Goal: Transaction & Acquisition: Purchase product/service

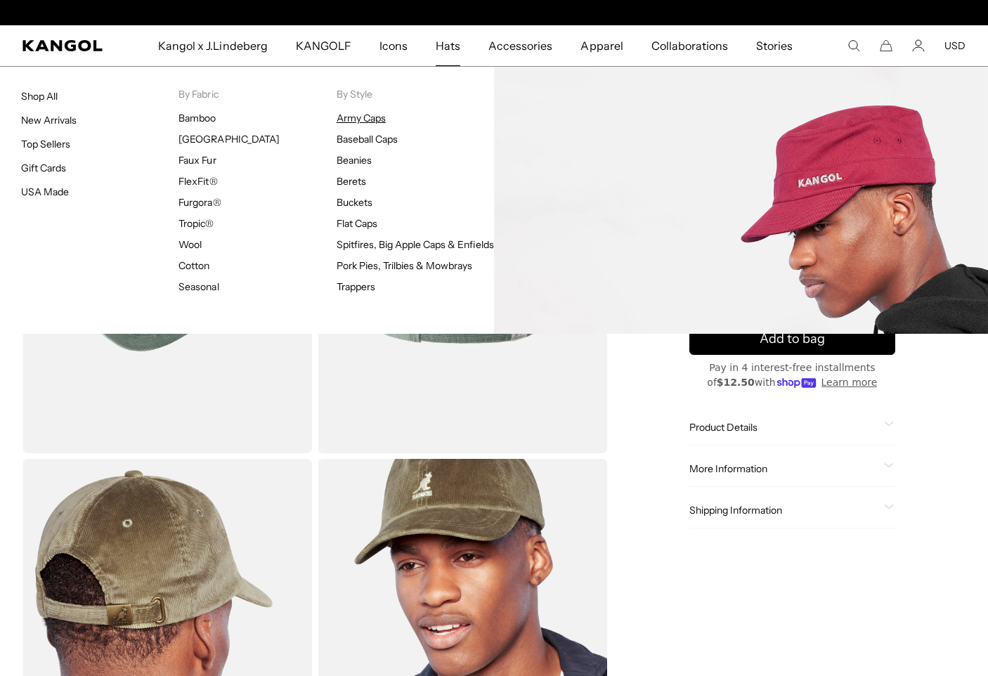
scroll to position [0, 290]
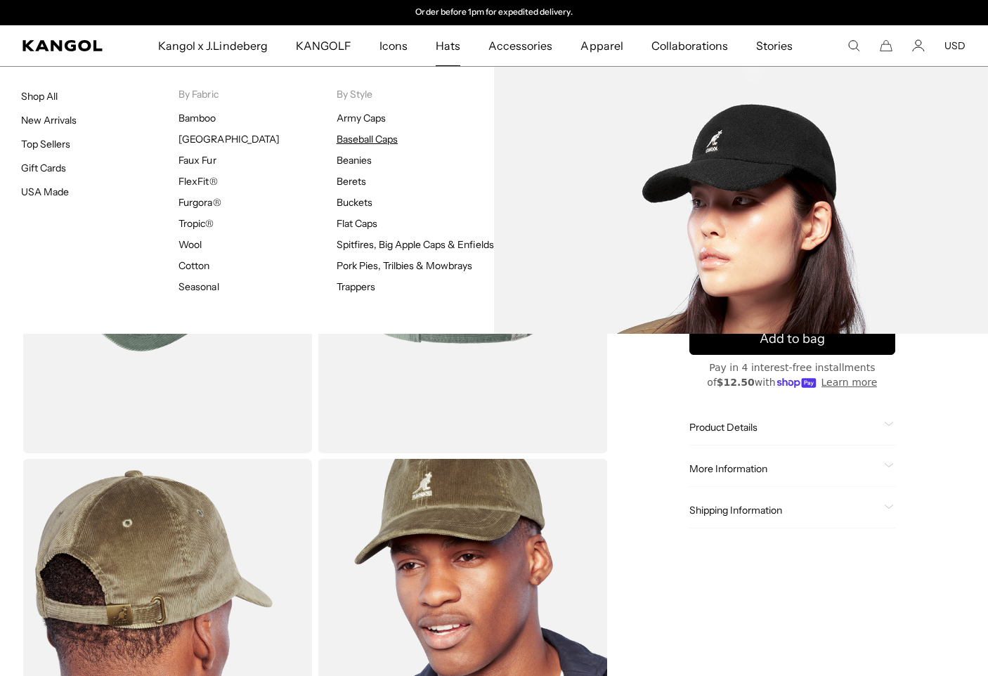
click at [350, 141] on link "Baseball Caps" at bounding box center [367, 139] width 61 height 13
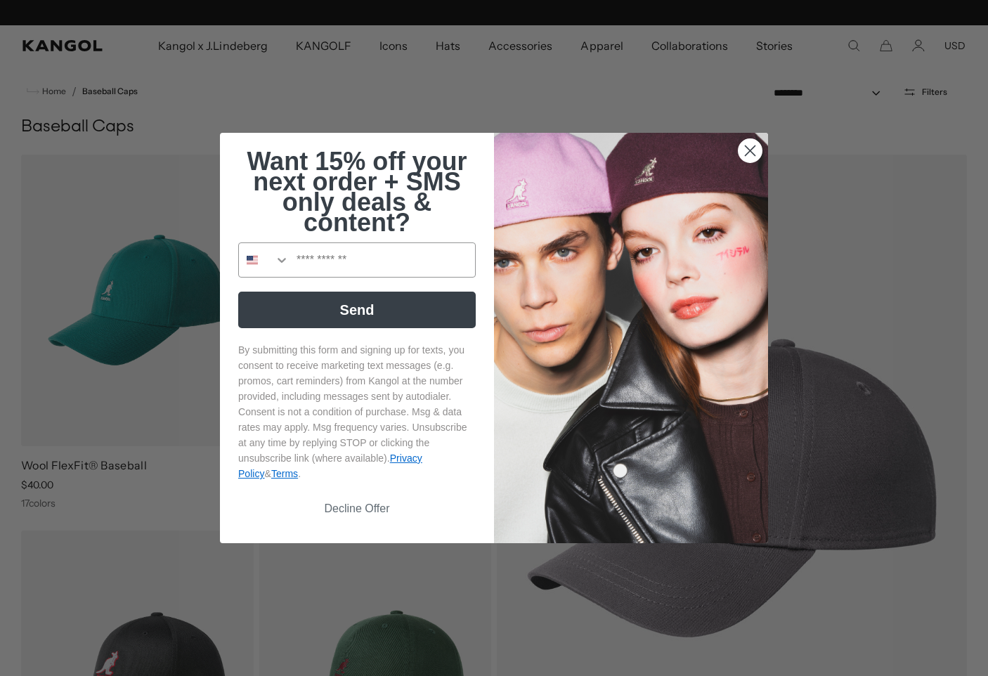
scroll to position [0, 290]
click at [756, 153] on circle "Close dialog" at bounding box center [750, 150] width 23 height 23
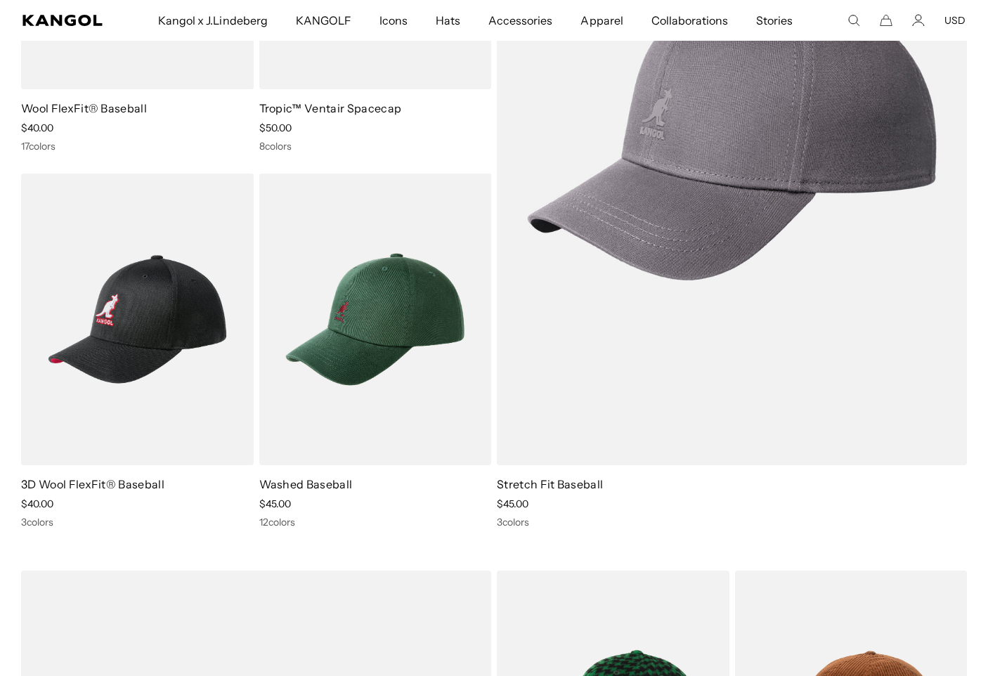
scroll to position [0, 0]
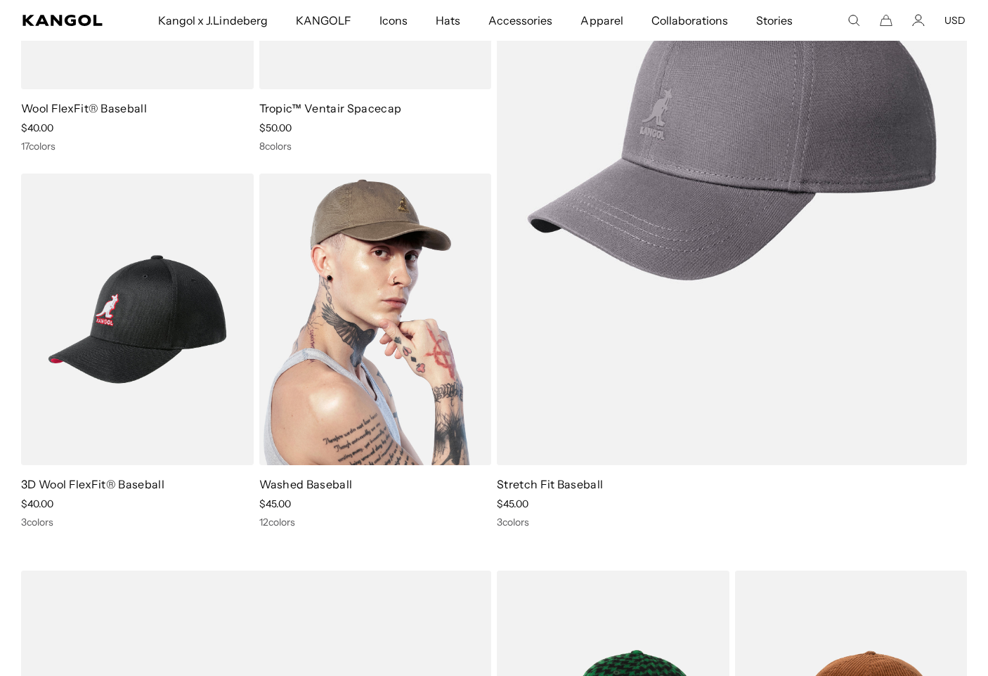
click at [393, 325] on img at bounding box center [375, 320] width 233 height 292
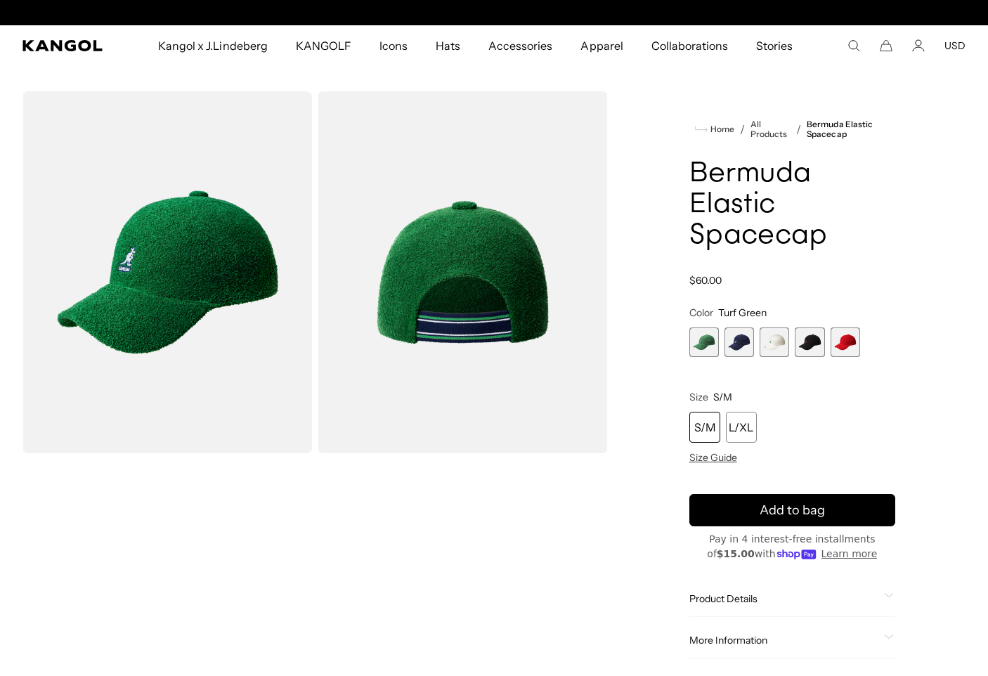
scroll to position [0, 290]
click at [514, 266] on img "Gallery Viewer" at bounding box center [463, 272] width 290 height 362
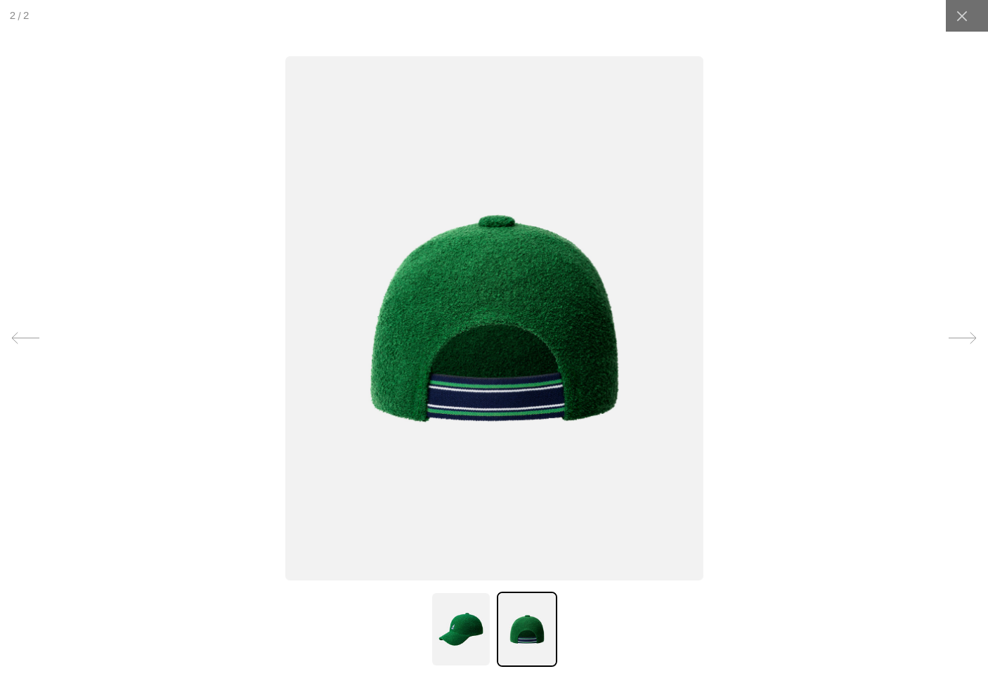
scroll to position [0, 0]
click at [465, 660] on img at bounding box center [461, 629] width 60 height 75
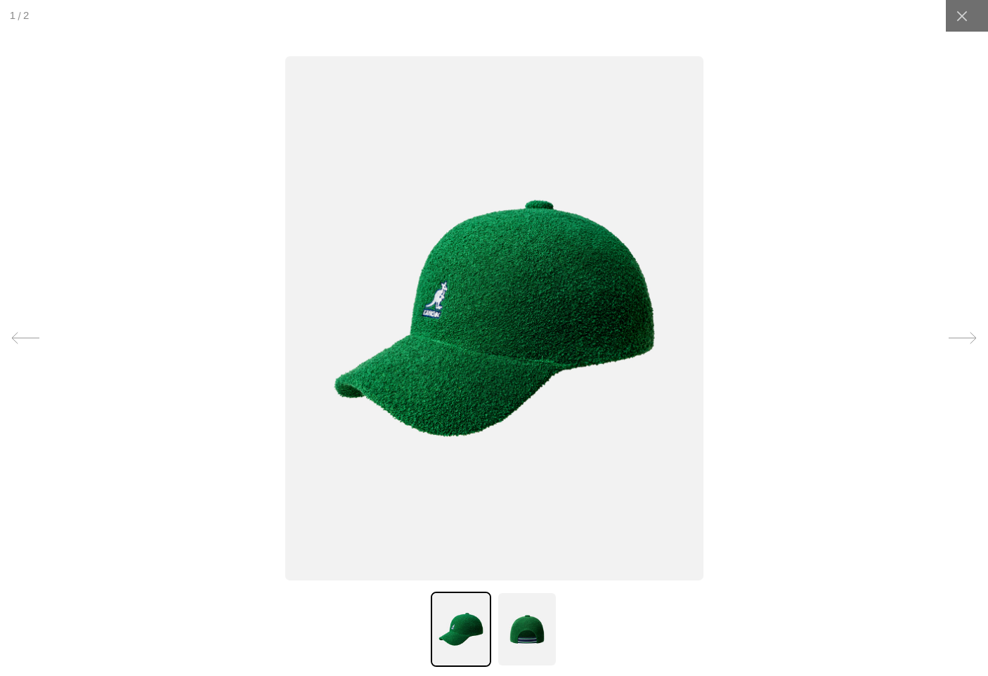
click at [521, 639] on img at bounding box center [527, 629] width 60 height 75
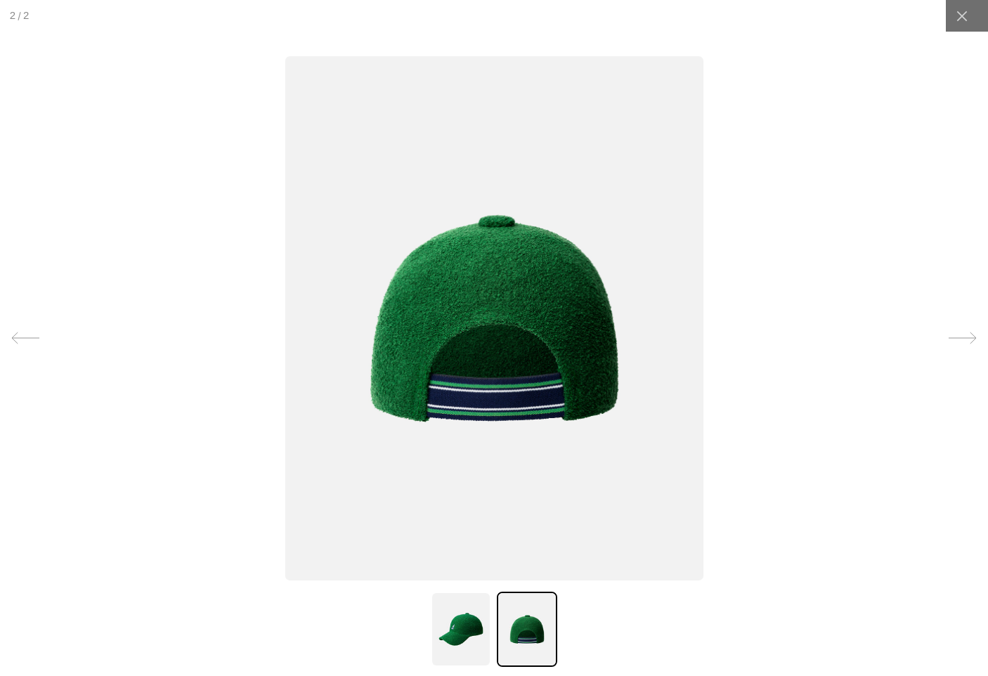
scroll to position [0, 290]
click at [960, 20] on icon at bounding box center [962, 16] width 14 height 14
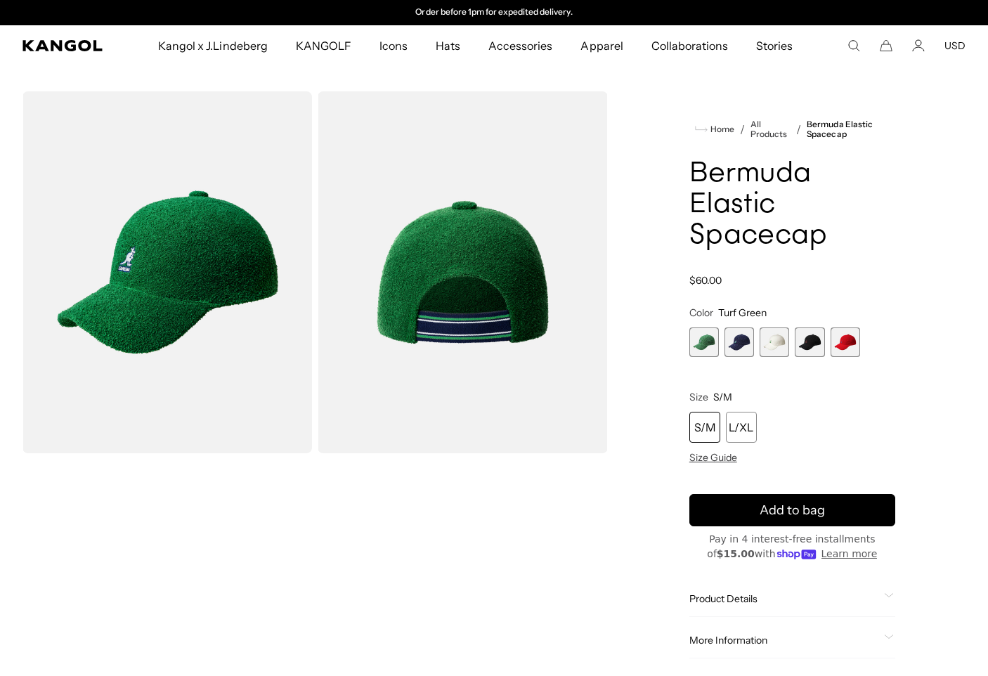
click at [740, 339] on span "2 of 5" at bounding box center [740, 343] width 30 height 30
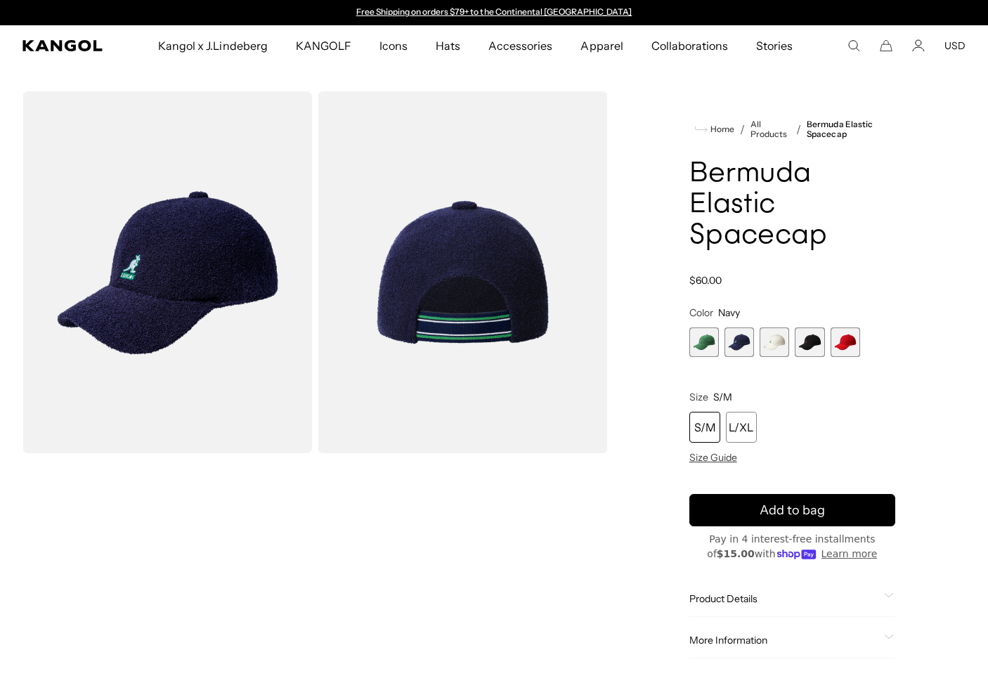
click at [780, 351] on span "3 of 5" at bounding box center [775, 343] width 30 height 30
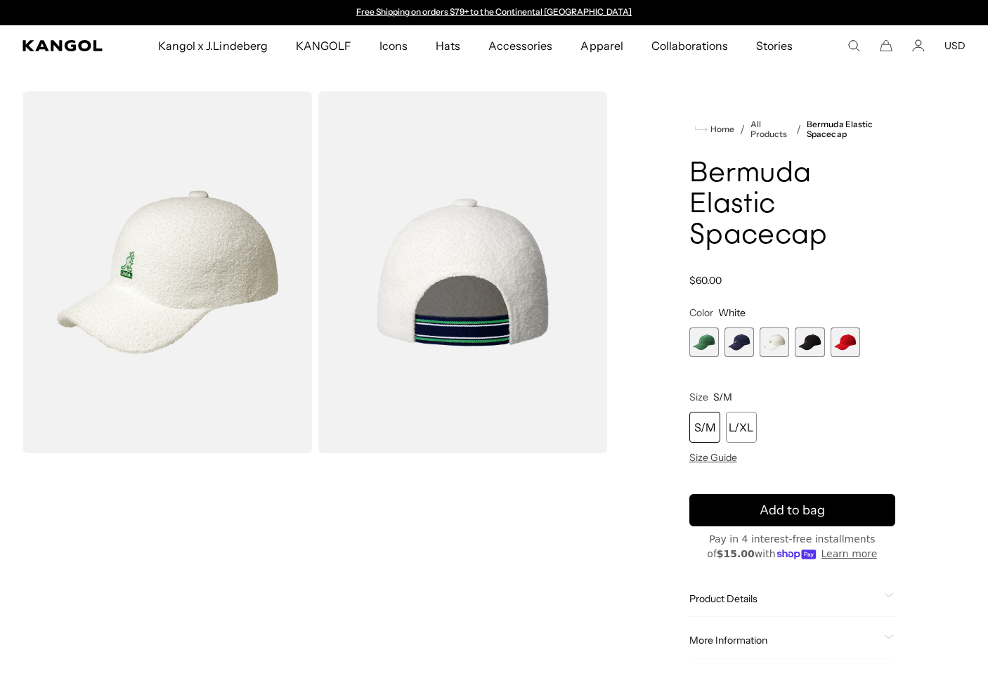
click at [794, 350] on div "Turf Green Variant sold out or unavailable Navy Variant sold out or unavailable…" at bounding box center [793, 343] width 206 height 30
click at [807, 348] on span "4 of 5" at bounding box center [810, 343] width 30 height 30
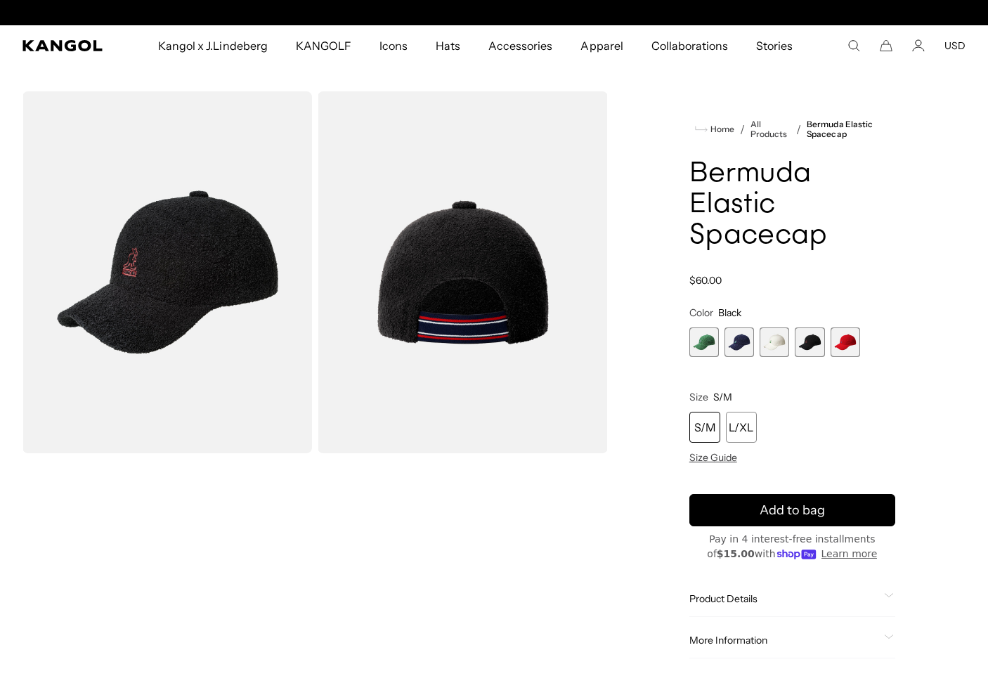
scroll to position [0, 290]
click at [848, 354] on span "5 of 5" at bounding box center [846, 343] width 30 height 30
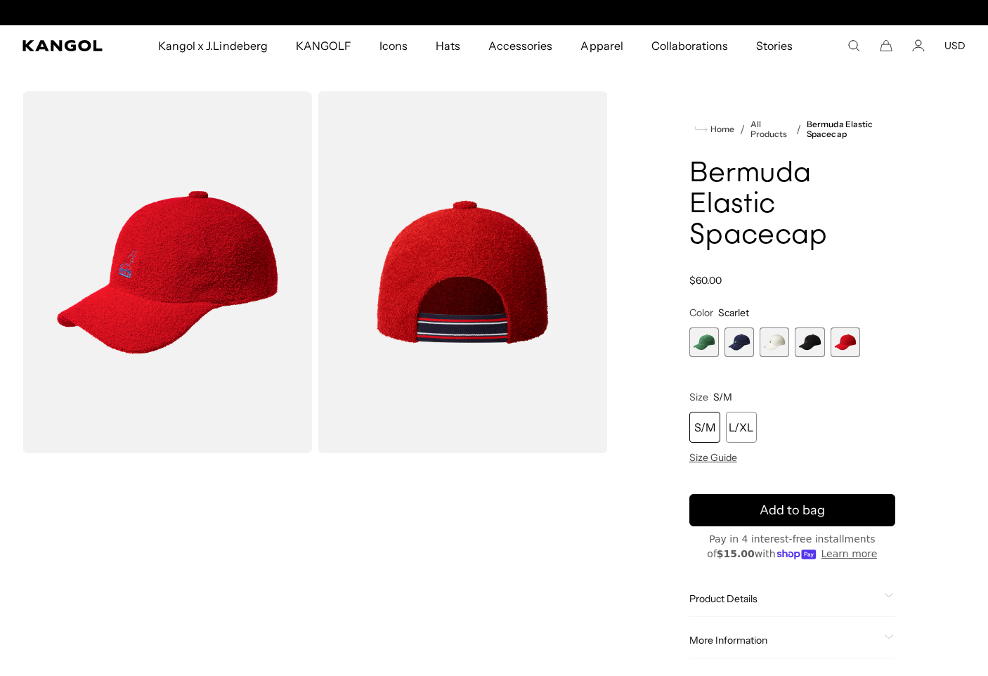
scroll to position [0, 290]
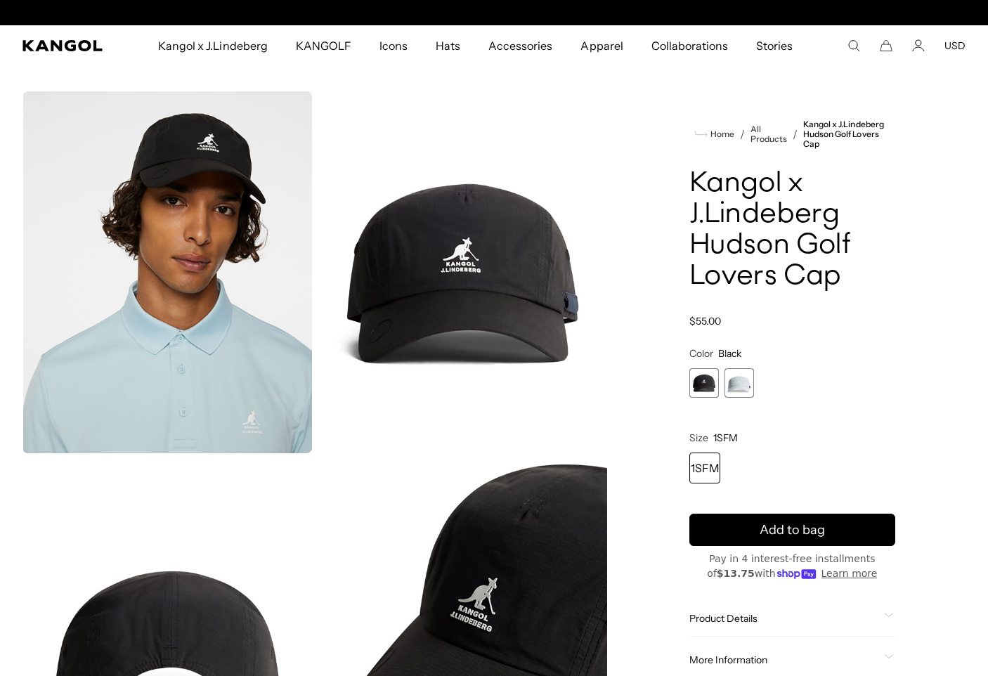
scroll to position [0, 290]
click at [221, 257] on img "Gallery Viewer" at bounding box center [167, 272] width 290 height 362
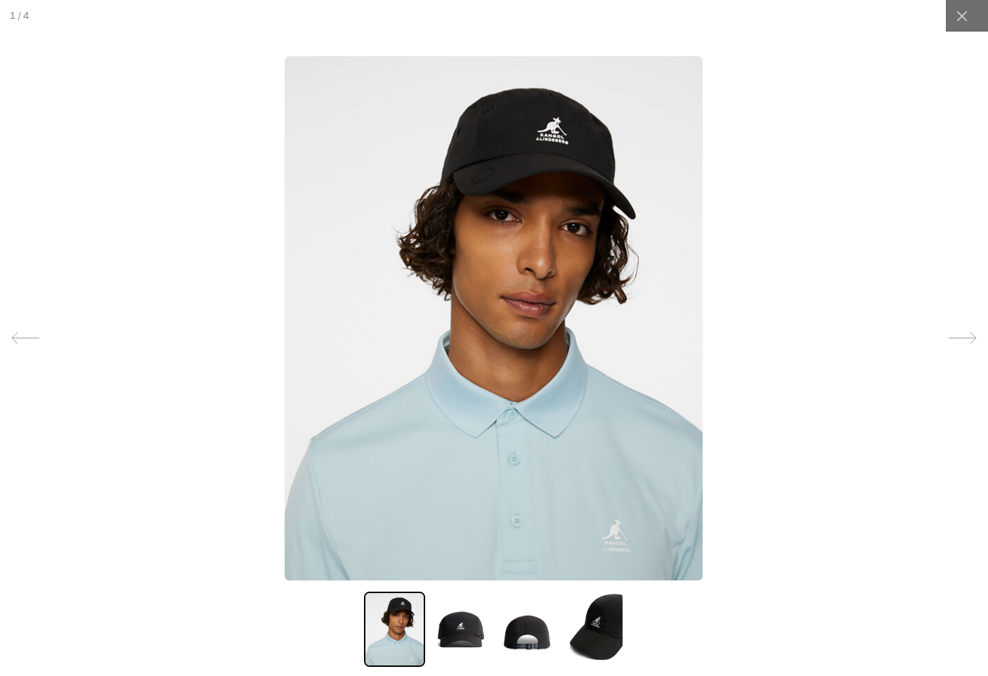
scroll to position [0, 0]
click at [460, 619] on img at bounding box center [461, 629] width 60 height 75
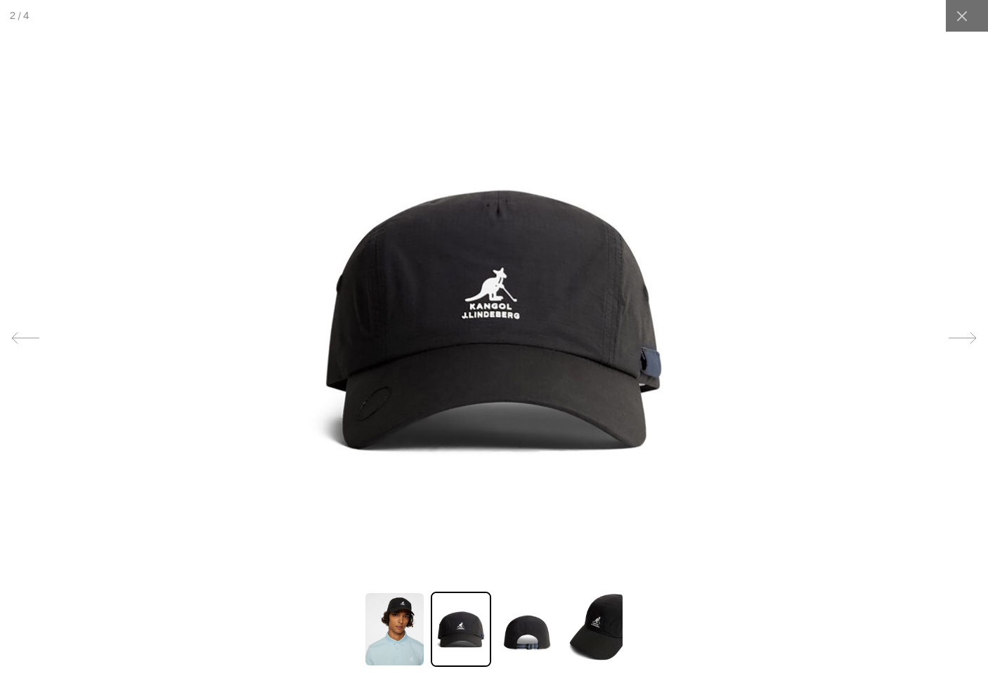
click at [536, 634] on img at bounding box center [527, 629] width 60 height 75
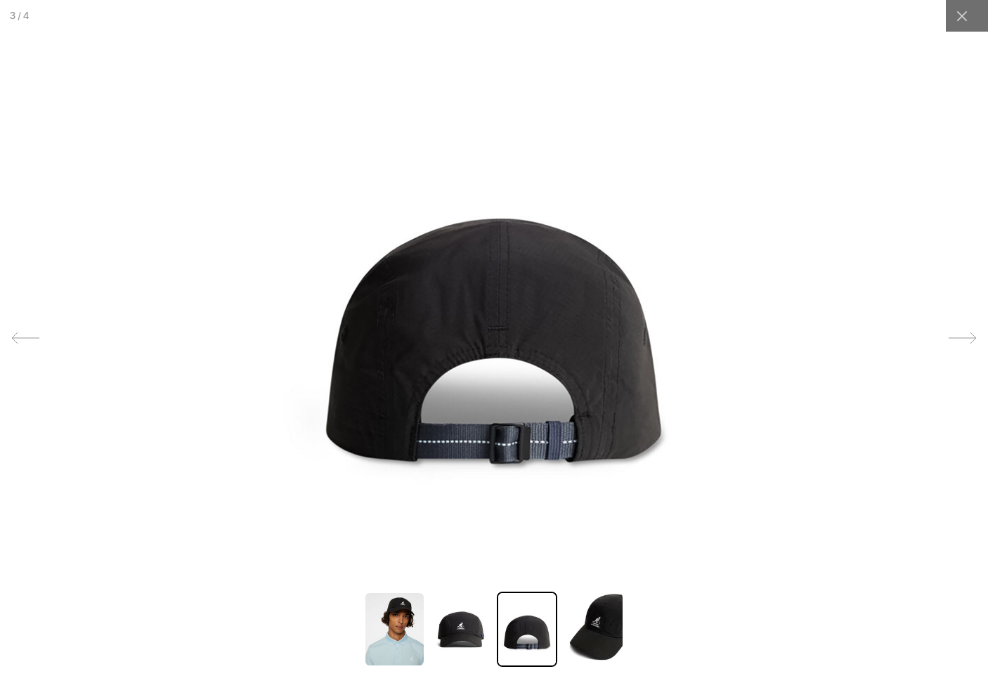
click at [599, 630] on img at bounding box center [593, 629] width 60 height 75
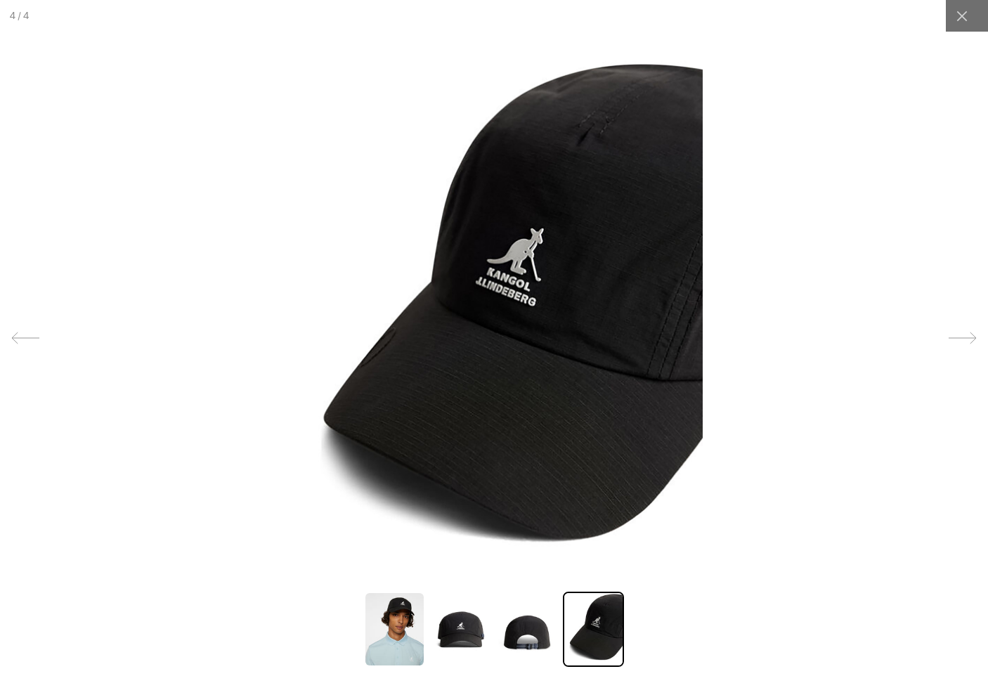
scroll to position [0, 290]
click at [523, 639] on img at bounding box center [527, 629] width 60 height 75
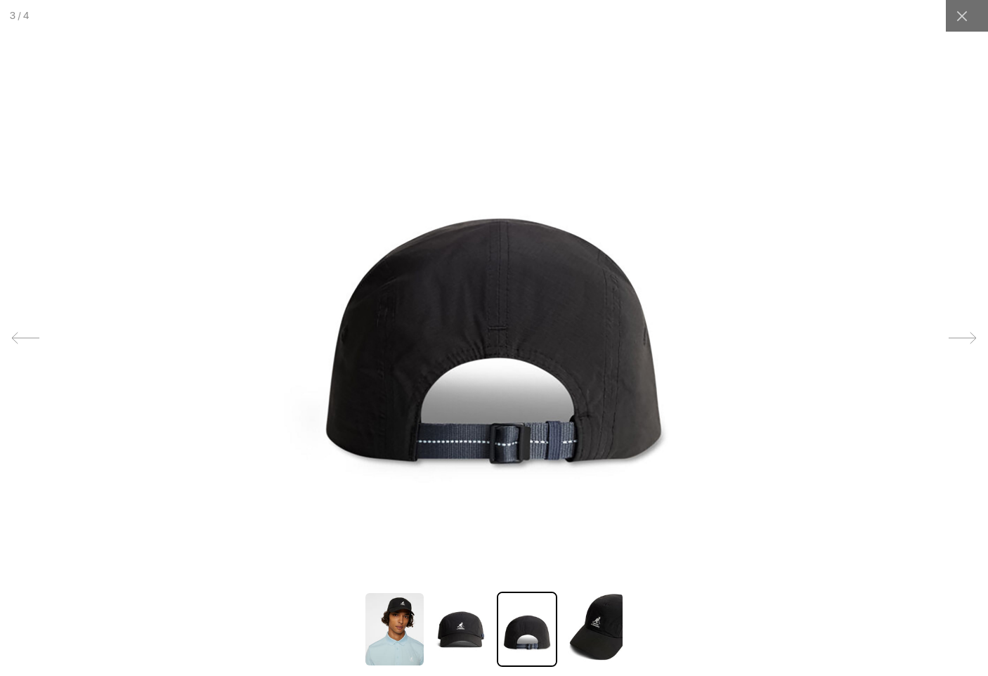
click at [479, 635] on img at bounding box center [461, 629] width 60 height 75
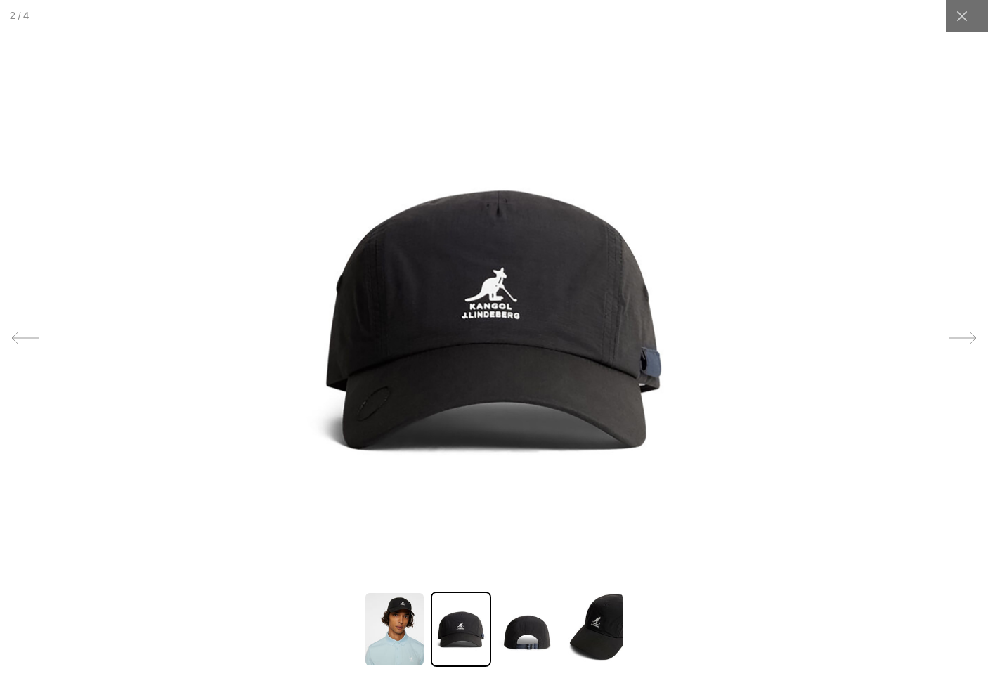
click at [402, 623] on img at bounding box center [394, 629] width 60 height 75
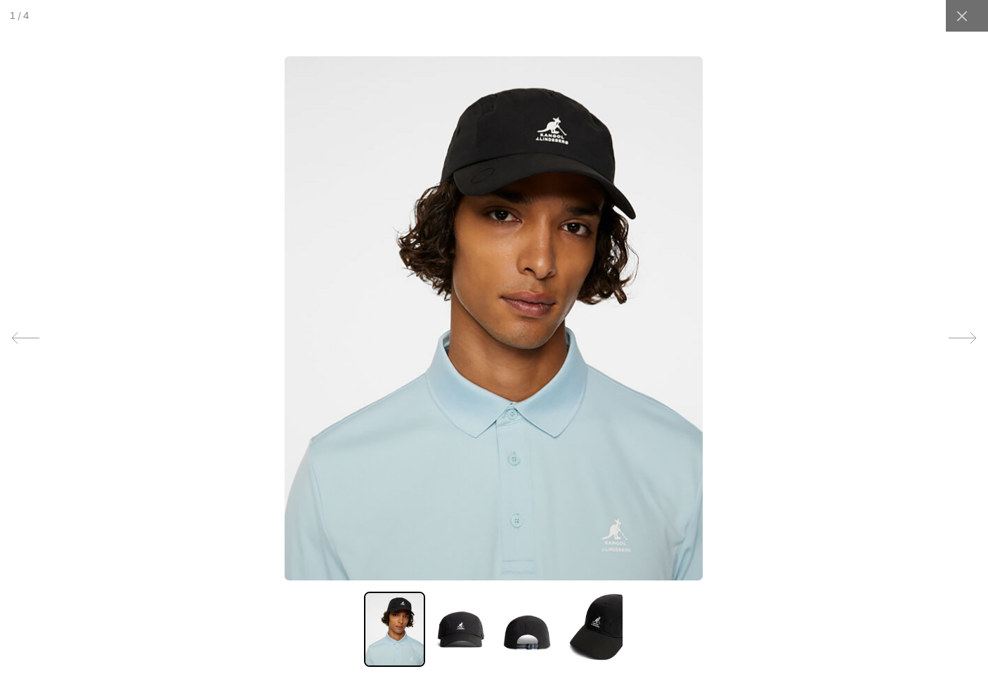
click at [612, 659] on img at bounding box center [593, 629] width 60 height 75
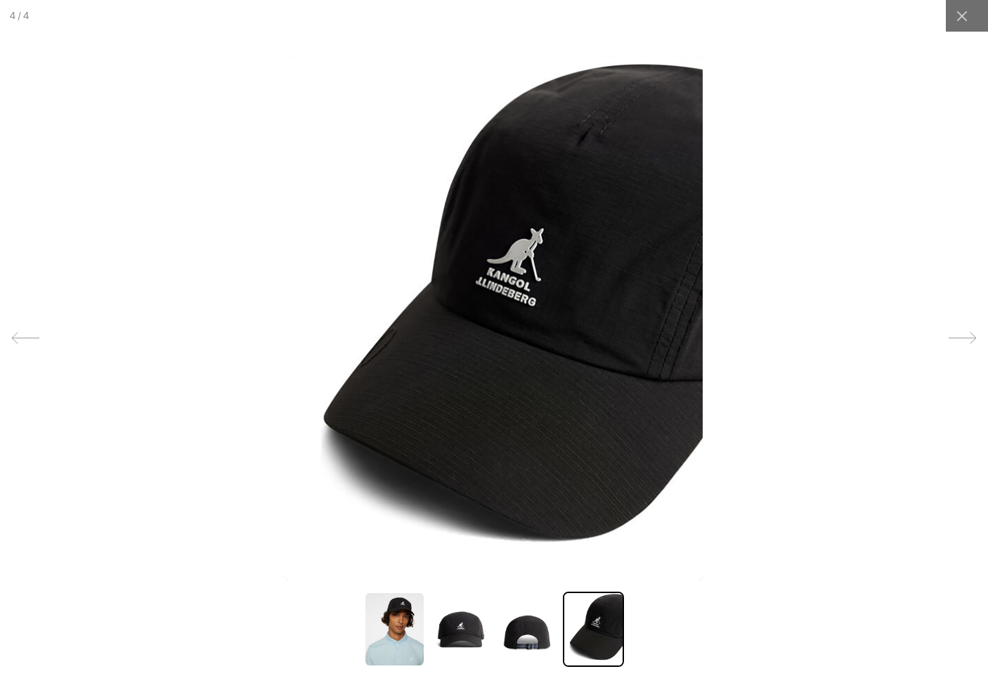
scroll to position [0, 0]
click at [737, 3] on div at bounding box center [494, 338] width 988 height 676
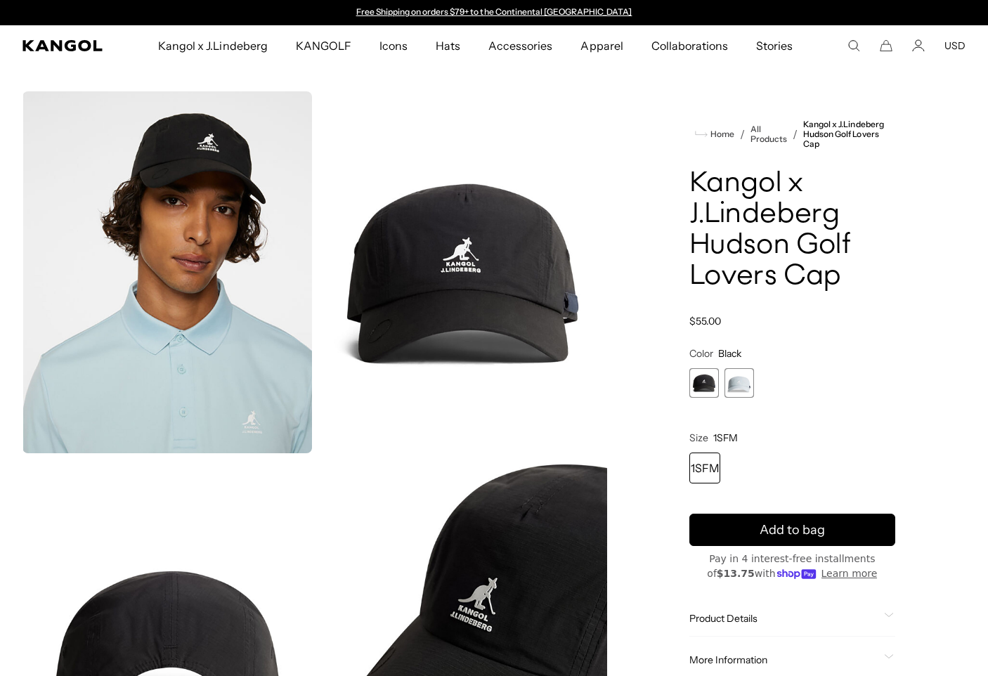
scroll to position [0, 290]
click at [220, 259] on img "Gallery Viewer" at bounding box center [167, 272] width 290 height 362
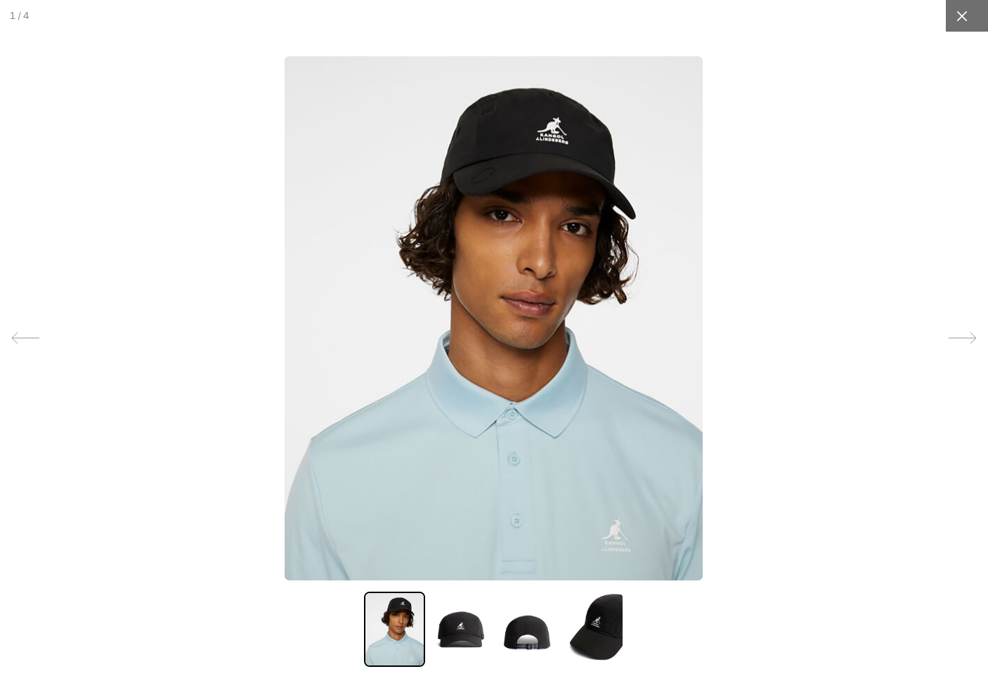
click at [957, 22] on icon at bounding box center [962, 16] width 14 height 14
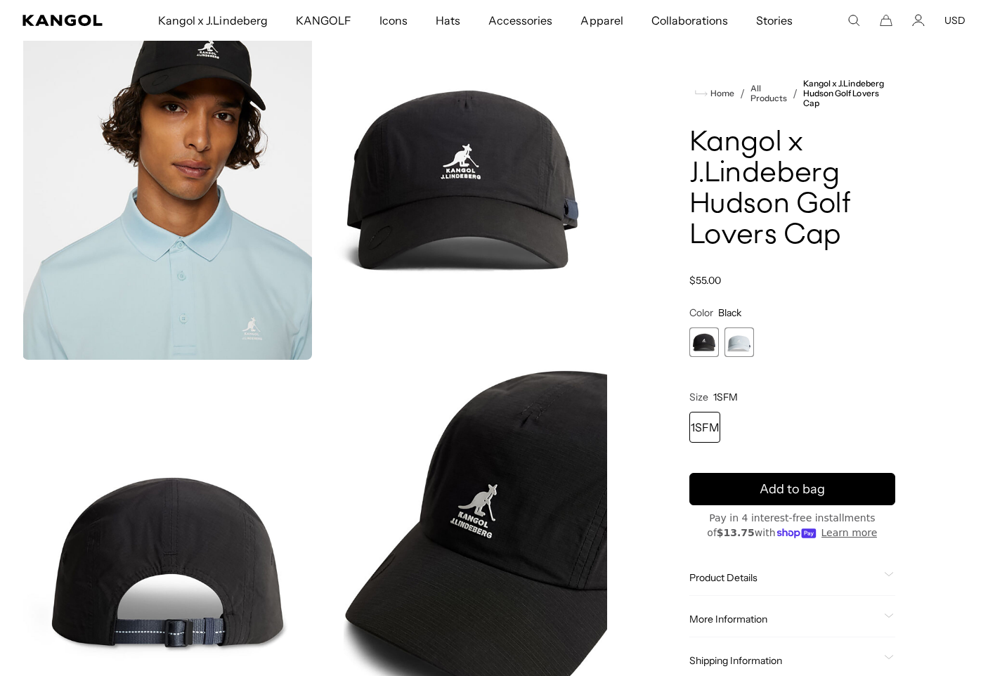
scroll to position [93, 0]
click at [736, 342] on span "2 of 2" at bounding box center [740, 343] width 30 height 30
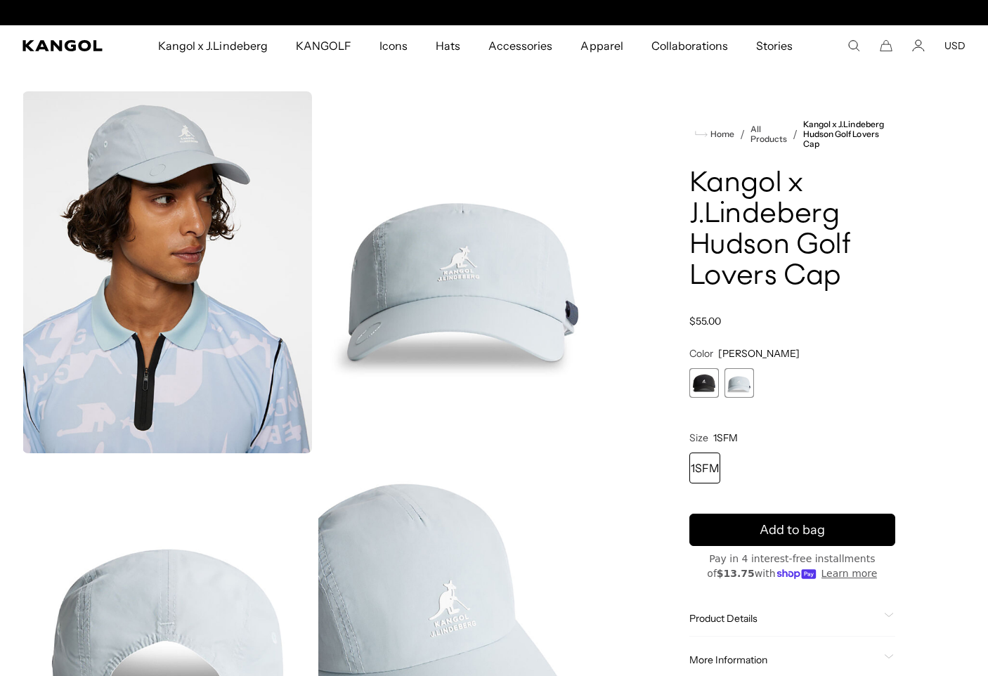
click at [710, 377] on span "1 of 2" at bounding box center [705, 383] width 30 height 30
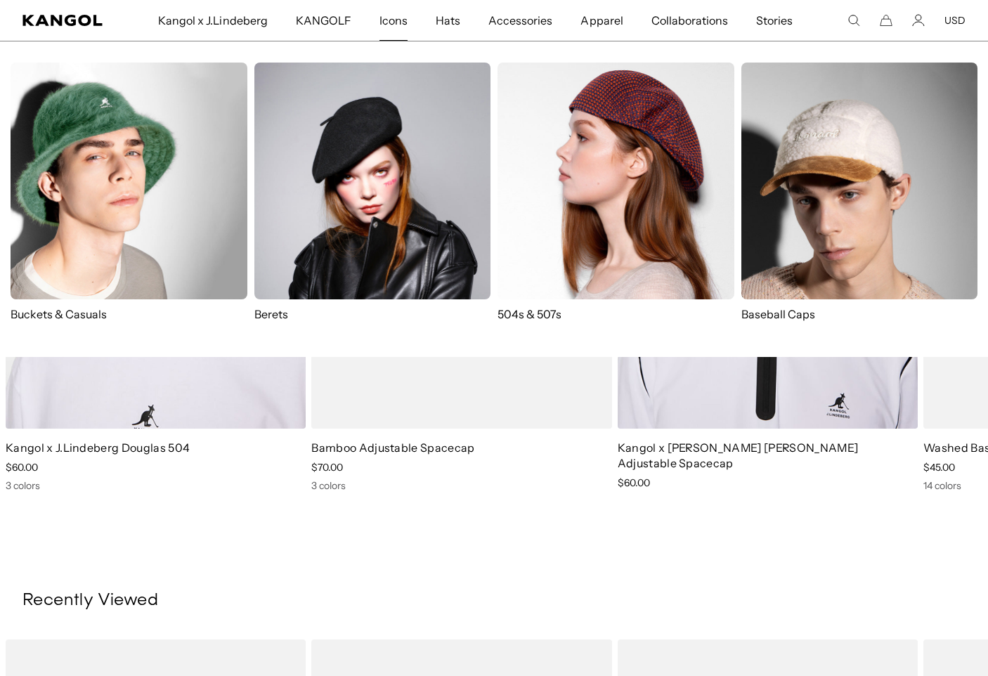
click at [797, 198] on img at bounding box center [860, 181] width 237 height 237
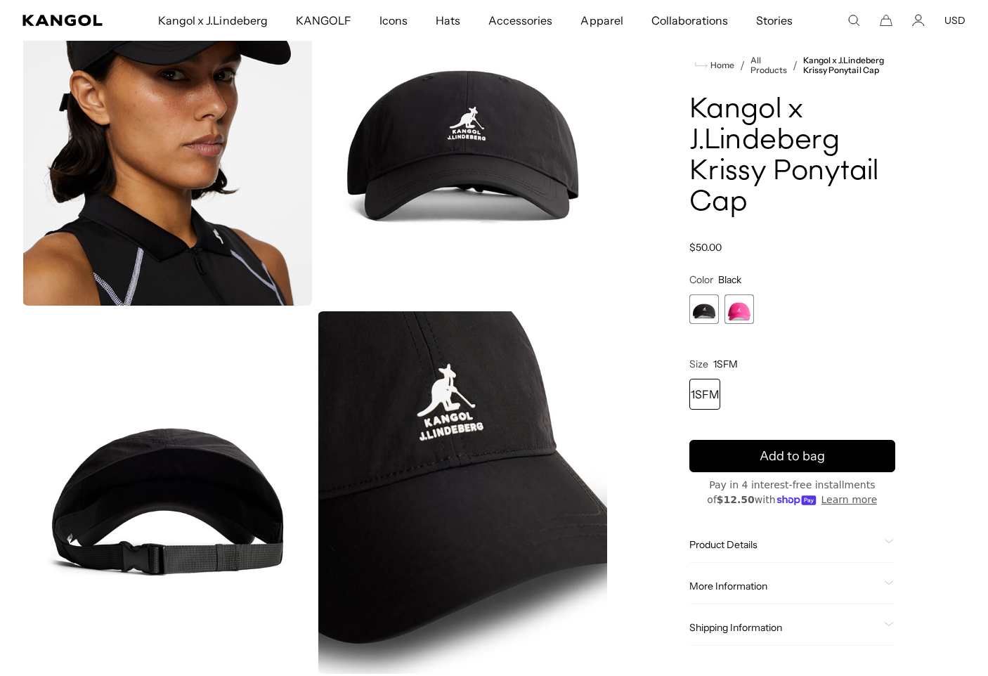
scroll to position [0, 290]
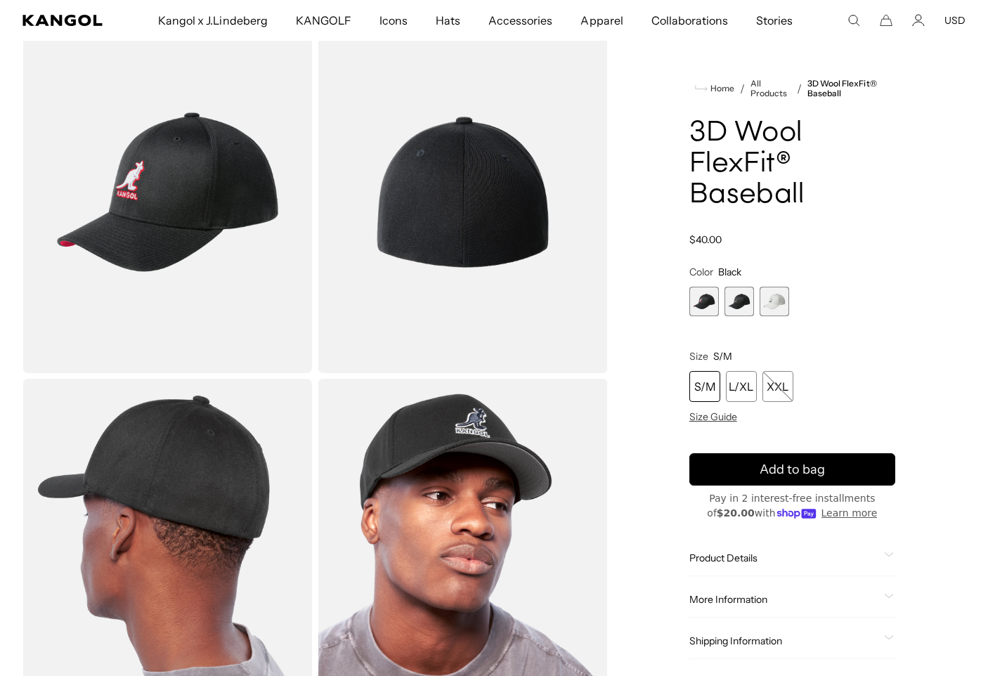
click at [711, 318] on variant-selects "Color Black Previous Next Black Variant sold out or unavailable Black/Black Var…" at bounding box center [793, 344] width 206 height 157
click at [710, 305] on span "1 of 3" at bounding box center [705, 302] width 30 height 30
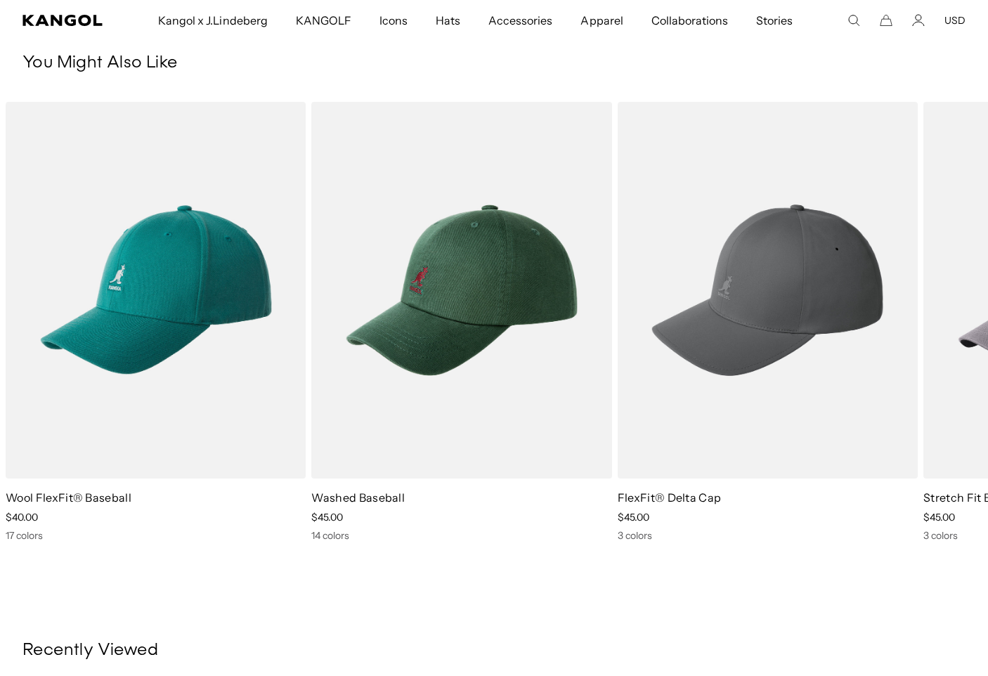
scroll to position [0, 290]
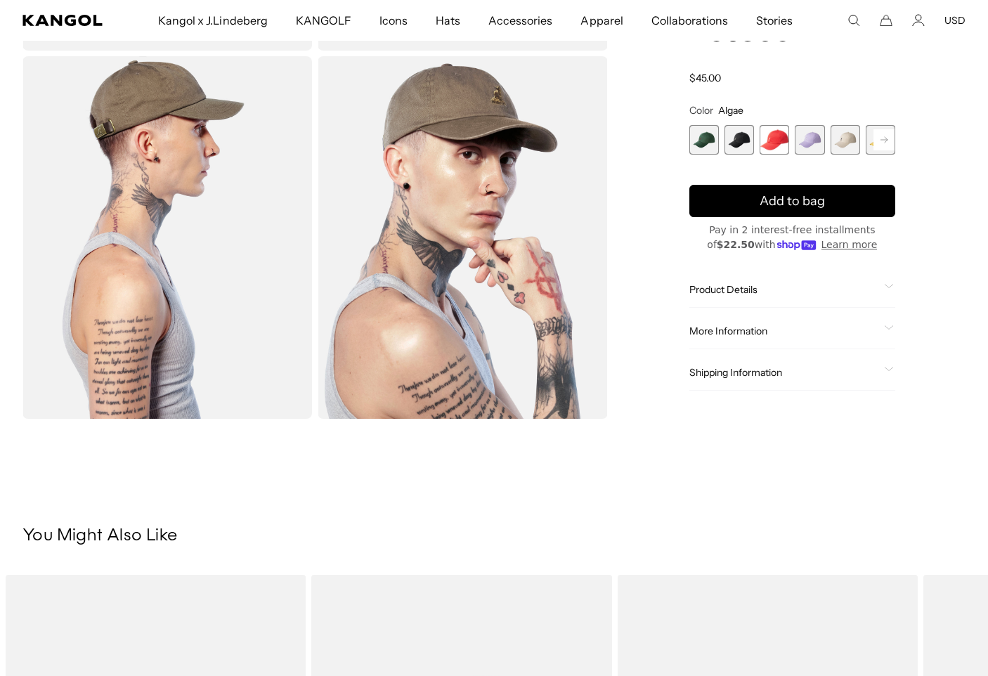
scroll to position [320, 0]
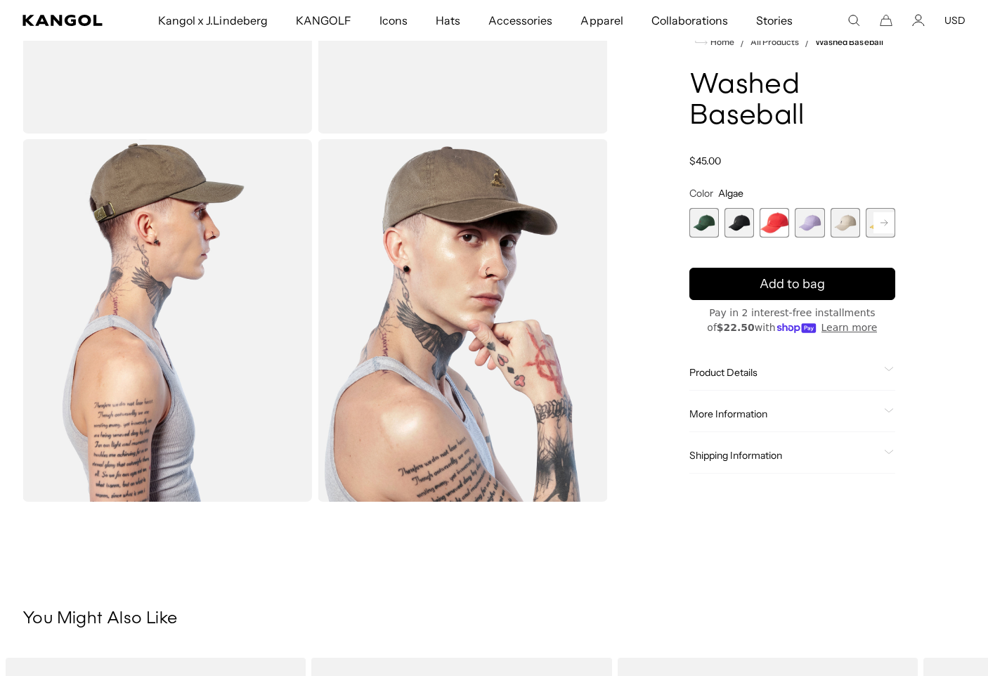
click at [810, 224] on span "4 of 14" at bounding box center [810, 223] width 30 height 30
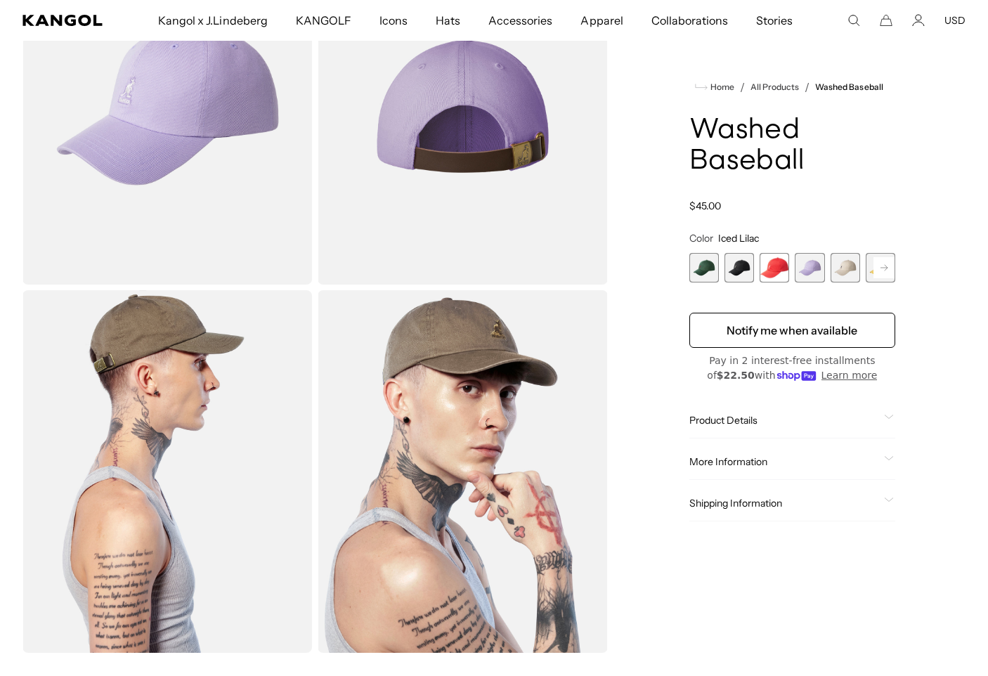
click at [193, 143] on img "Gallery Viewer" at bounding box center [167, 104] width 290 height 362
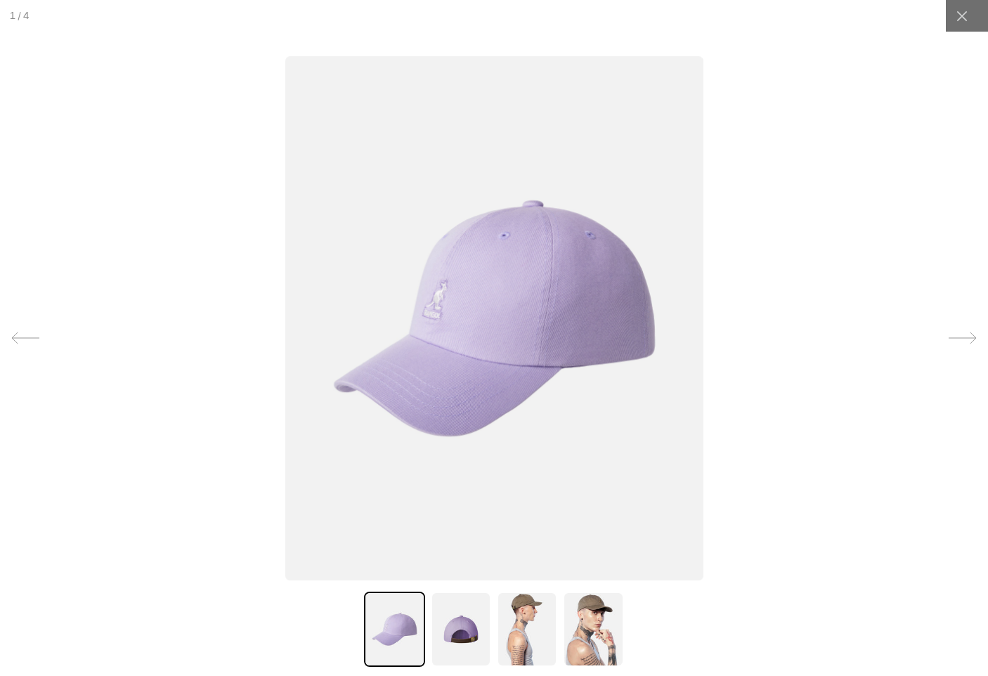
scroll to position [0, 290]
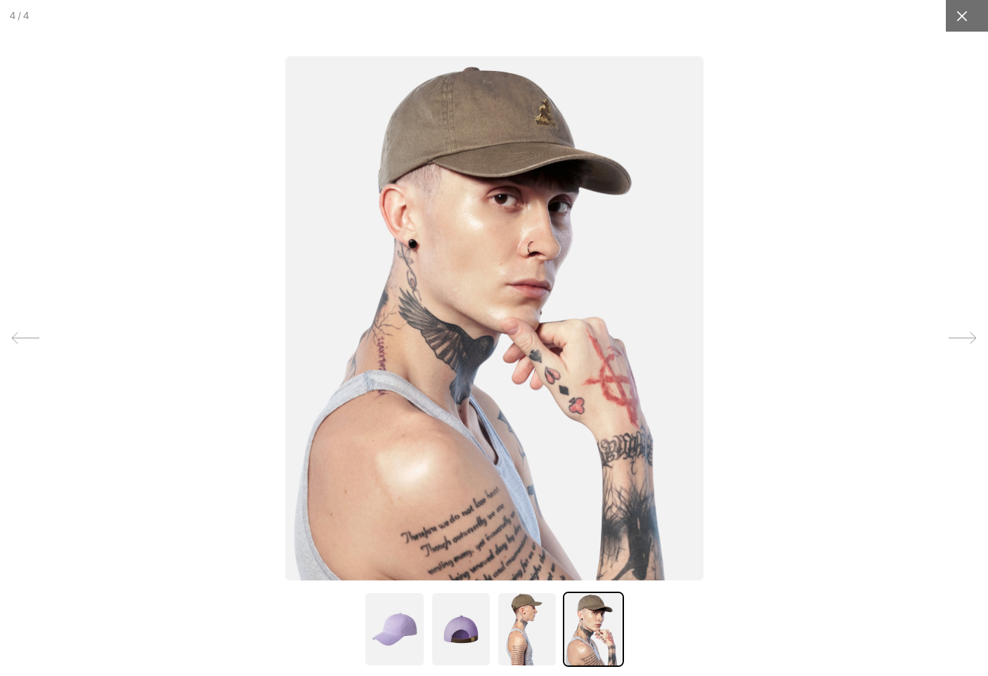
click at [966, 18] on icon at bounding box center [962, 16] width 14 height 14
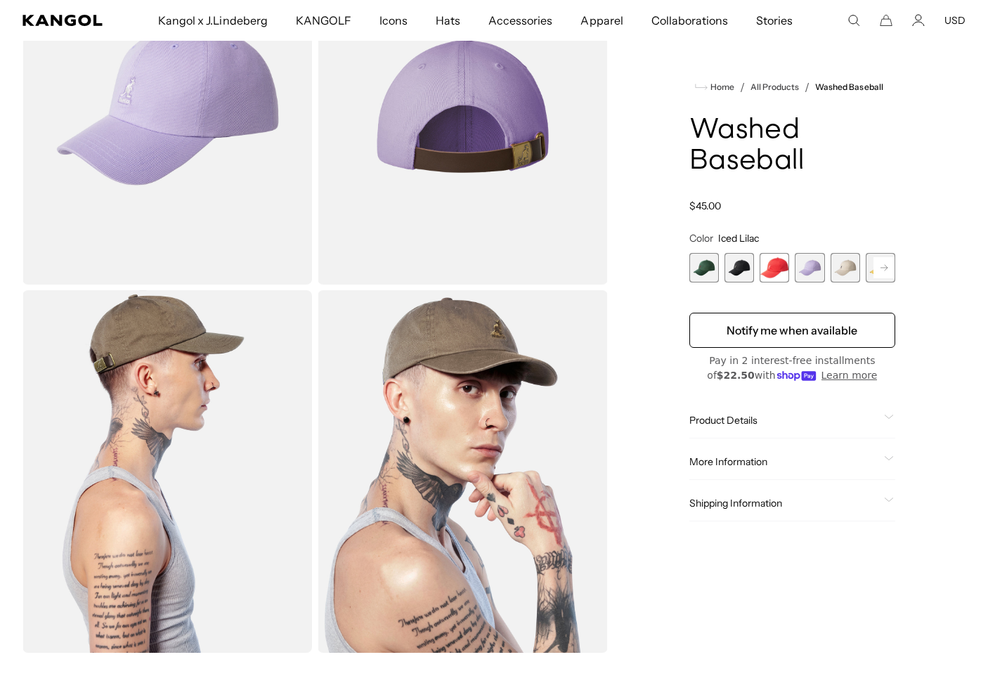
click at [696, 276] on span "1 of 14" at bounding box center [705, 268] width 30 height 30
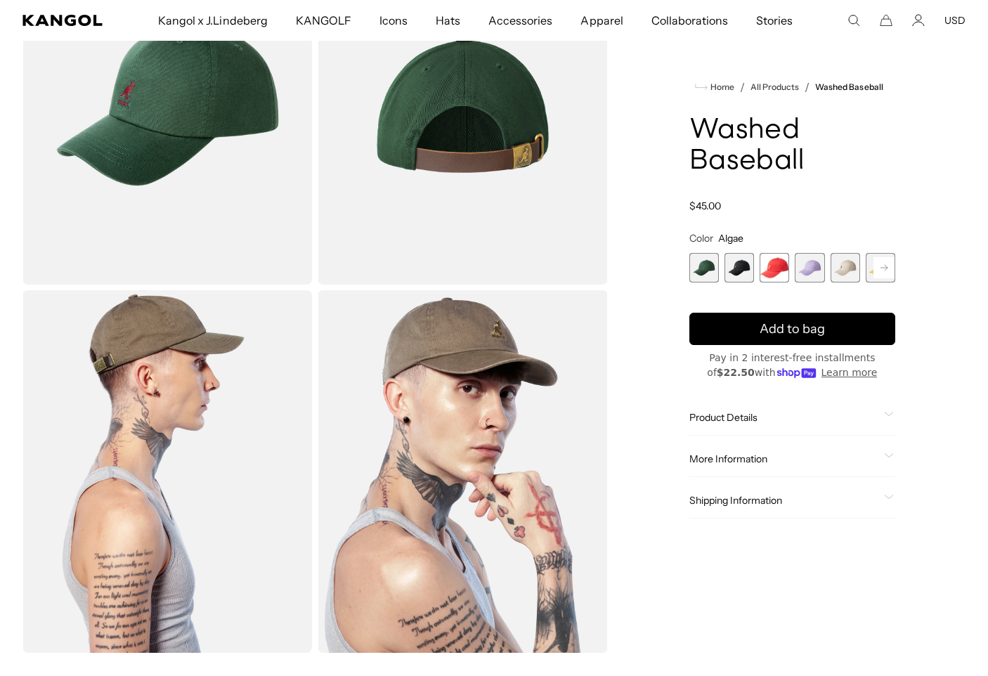
scroll to position [0, 290]
click at [746, 278] on span "2 of 14" at bounding box center [740, 268] width 30 height 30
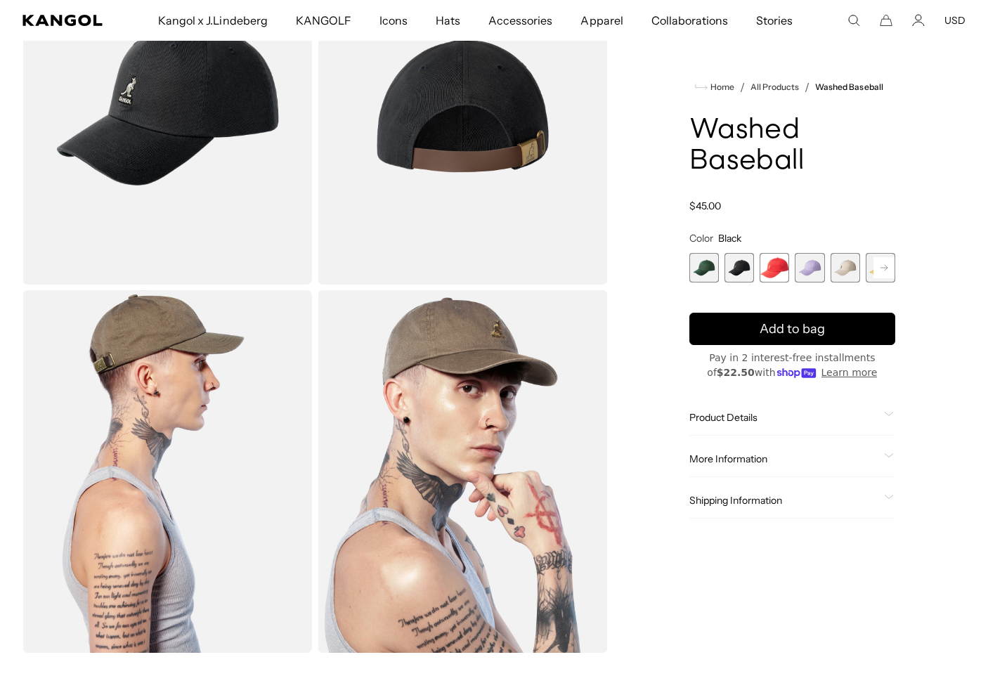
click at [226, 164] on img "Gallery Viewer" at bounding box center [167, 104] width 290 height 362
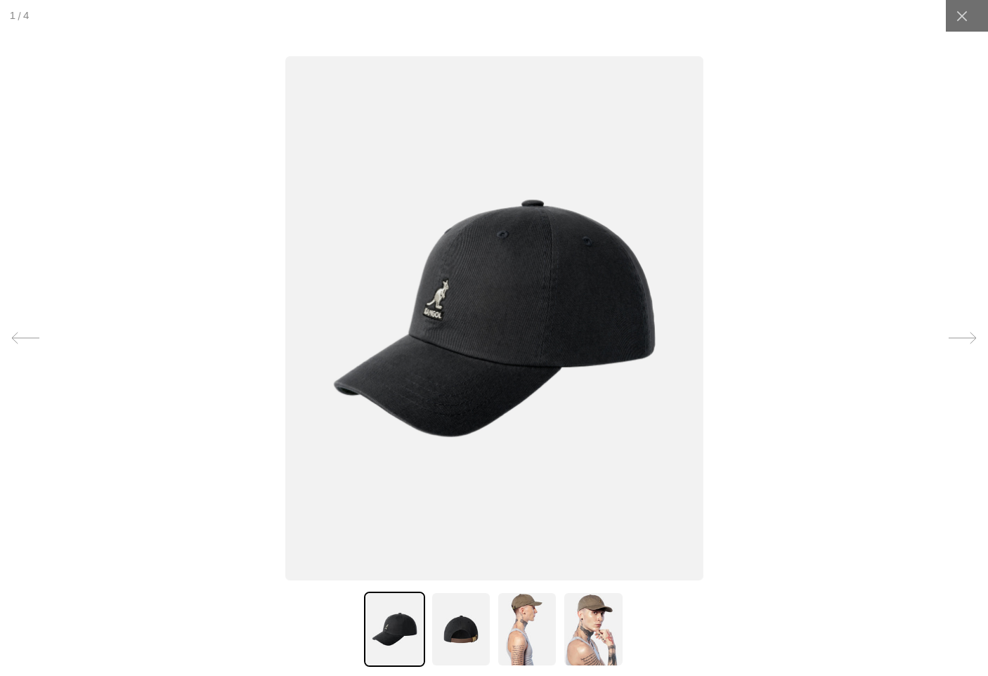
click at [459, 633] on img at bounding box center [461, 629] width 60 height 75
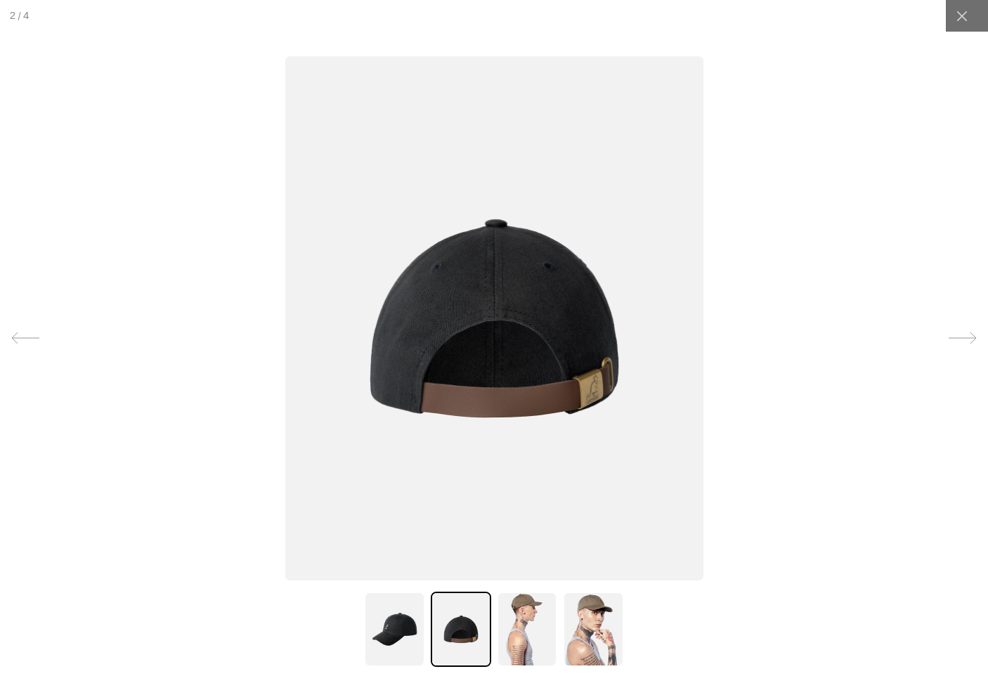
click at [525, 640] on img at bounding box center [527, 629] width 60 height 75
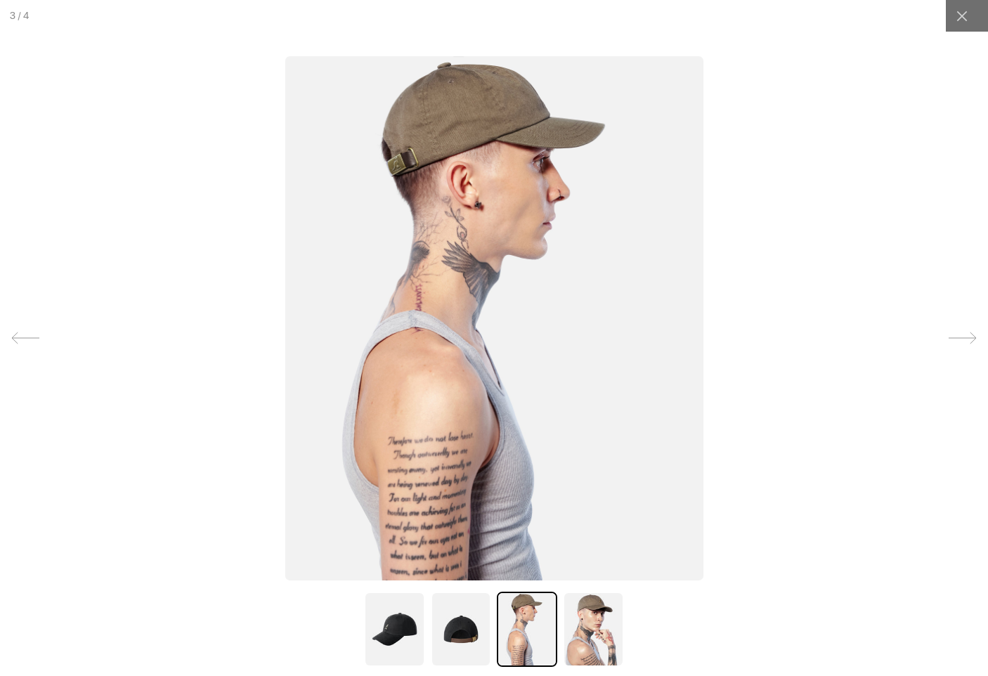
click at [586, 648] on img at bounding box center [593, 629] width 60 height 75
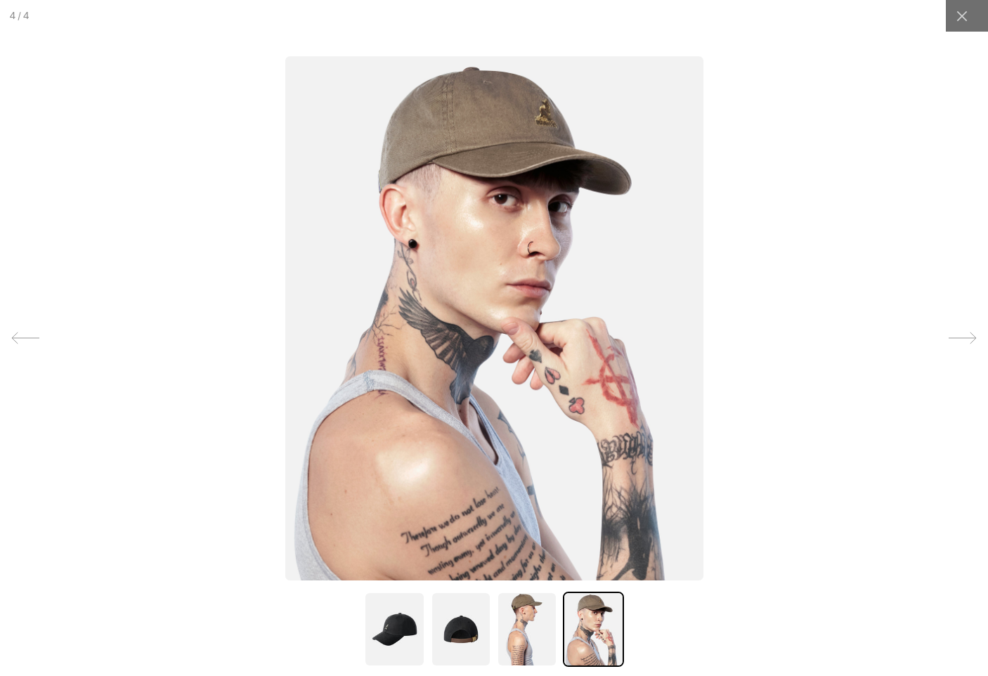
scroll to position [0, 290]
click at [517, 652] on img at bounding box center [527, 629] width 60 height 75
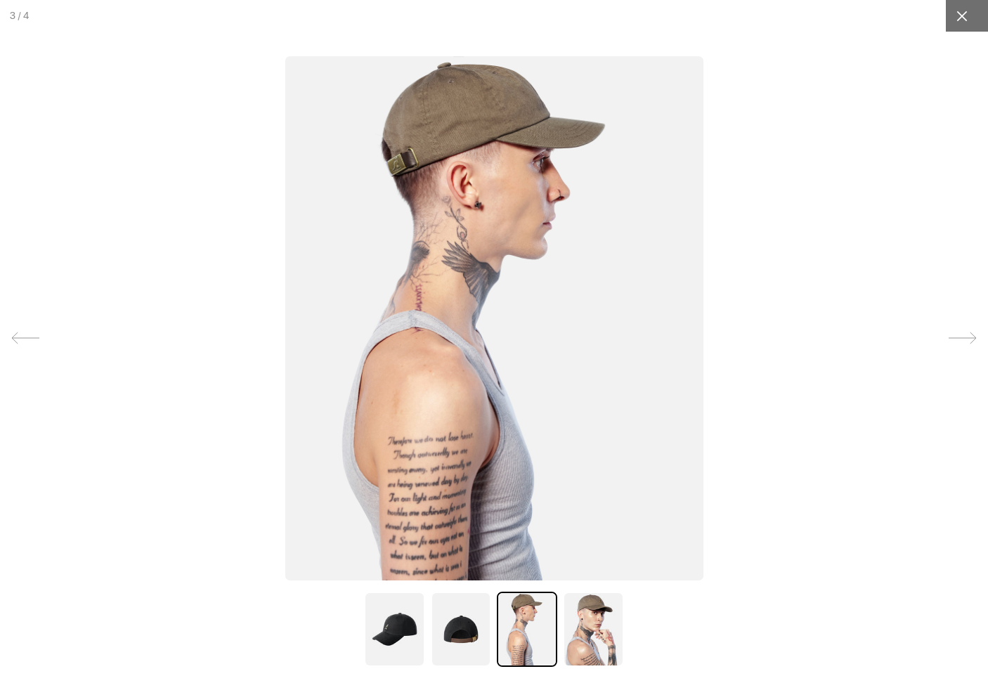
click at [957, 20] on icon at bounding box center [962, 16] width 14 height 14
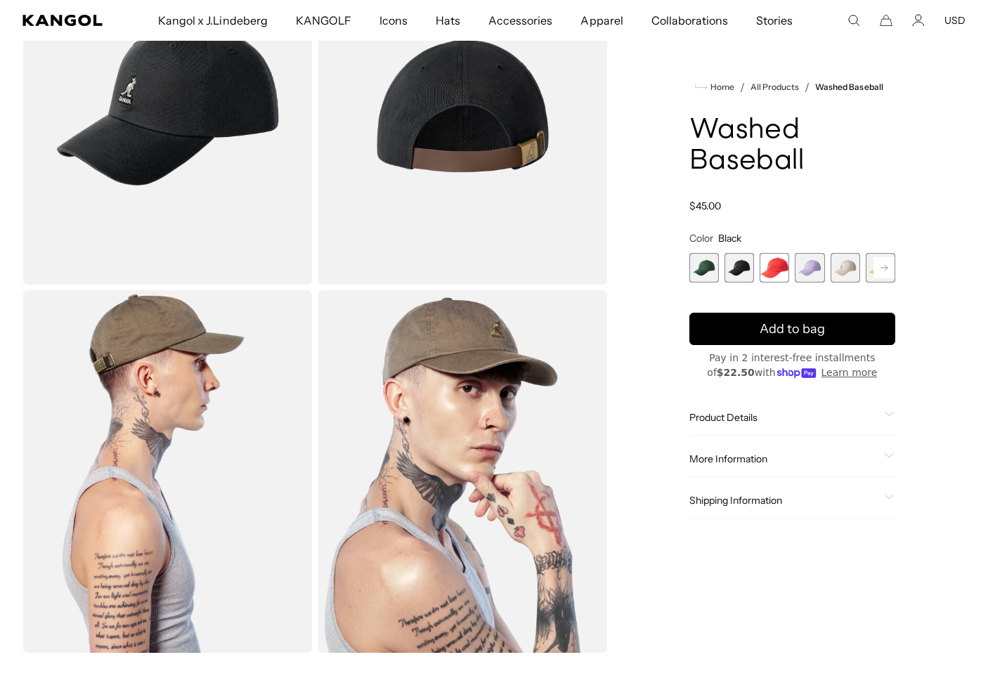
scroll to position [0, 0]
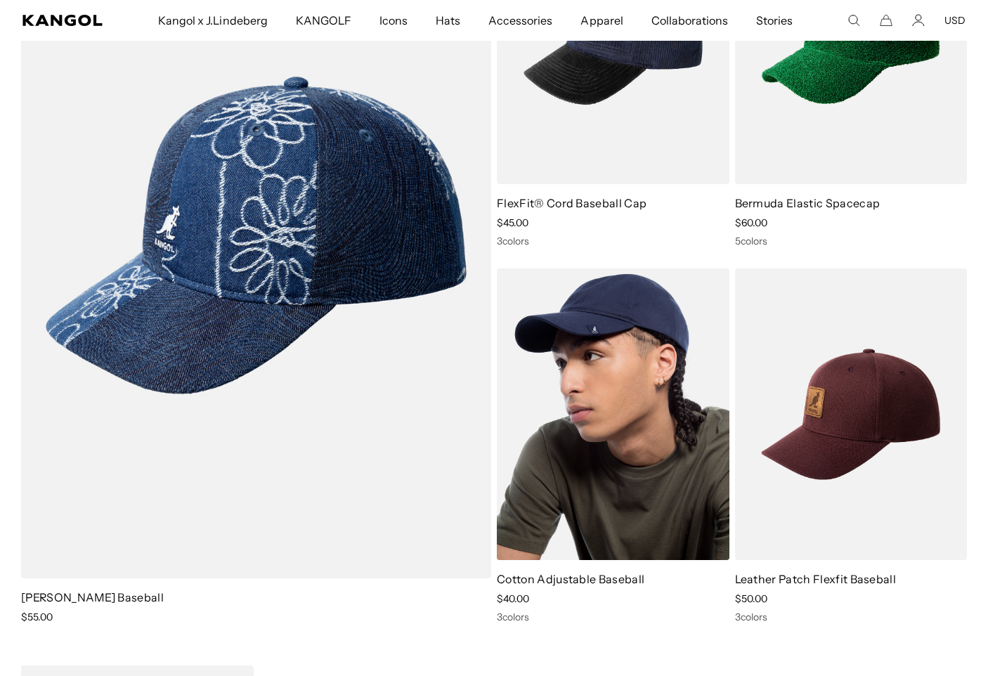
click at [615, 399] on img at bounding box center [613, 414] width 233 height 292
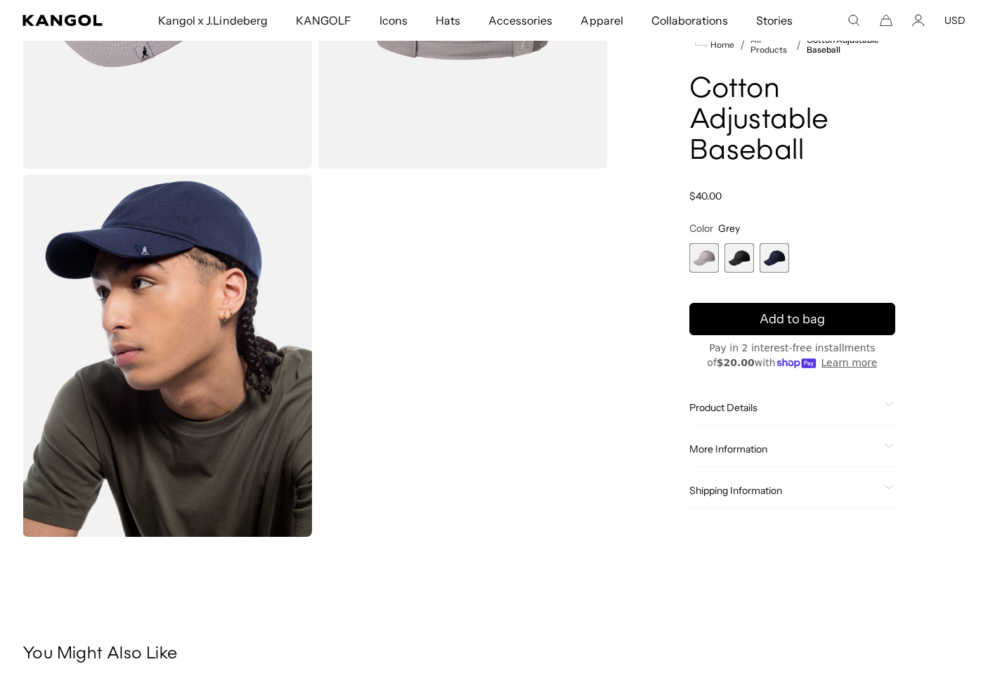
scroll to position [284, 0]
click at [704, 261] on span "1 of 3" at bounding box center [705, 259] width 30 height 30
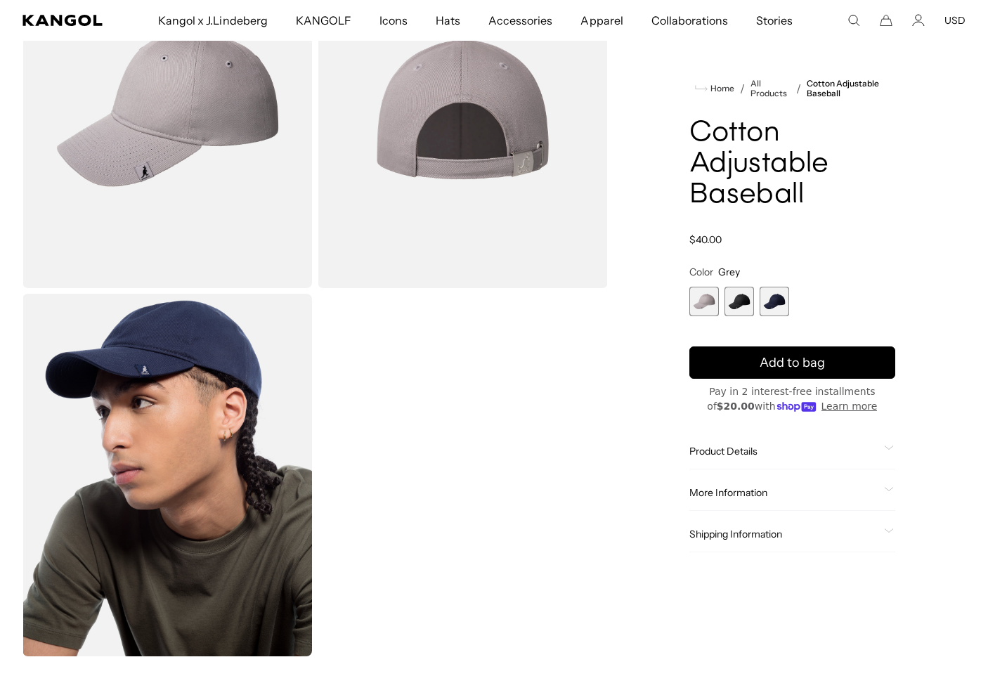
scroll to position [0, 0]
click at [740, 304] on span "2 of 3" at bounding box center [740, 302] width 30 height 30
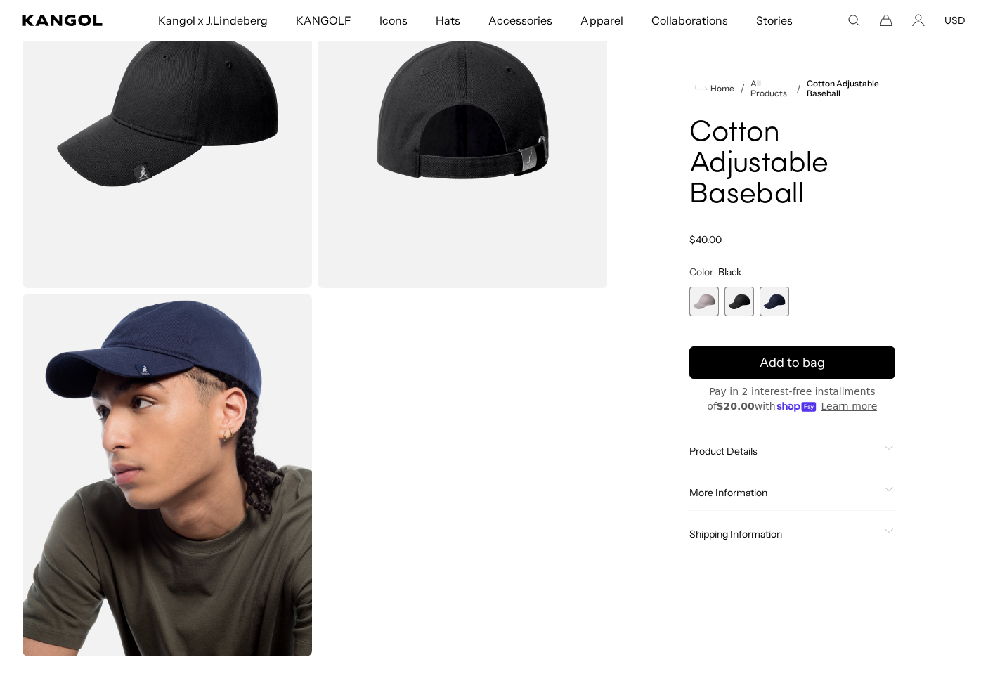
click at [781, 307] on span "3 of 3" at bounding box center [775, 302] width 30 height 30
